Goal: Information Seeking & Learning: Check status

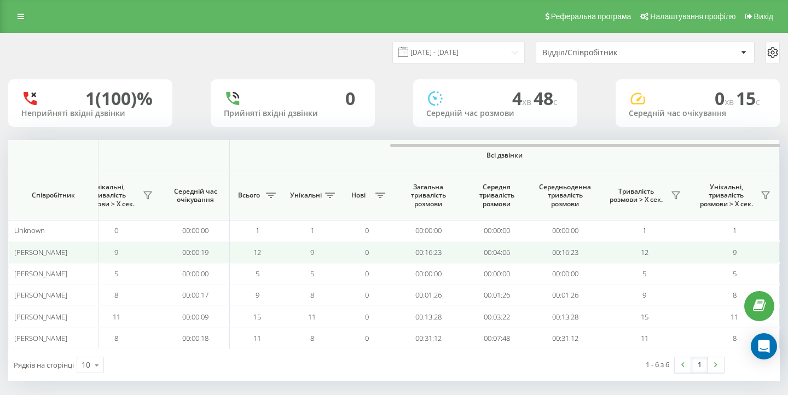
scroll to position [4, 0]
